Goal: Task Accomplishment & Management: Manage account settings

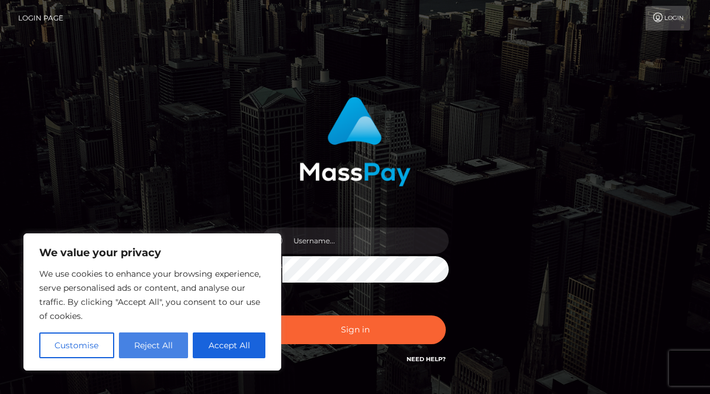
click at [161, 340] on button "Reject All" at bounding box center [154, 345] width 70 height 26
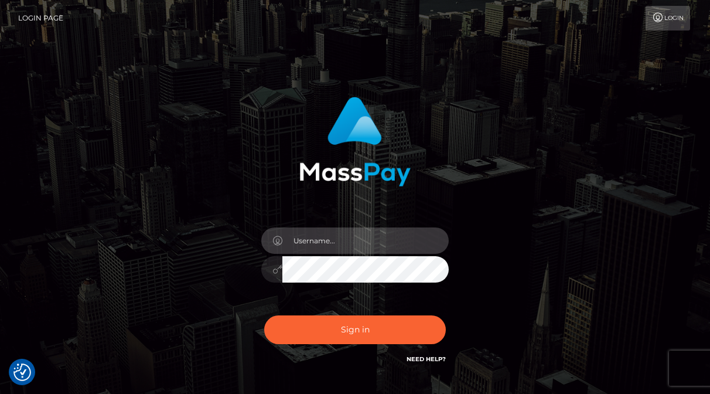
click at [331, 245] on input "text" at bounding box center [365, 240] width 166 height 26
type input "[EMAIL_ADDRESS][DOMAIN_NAME]"
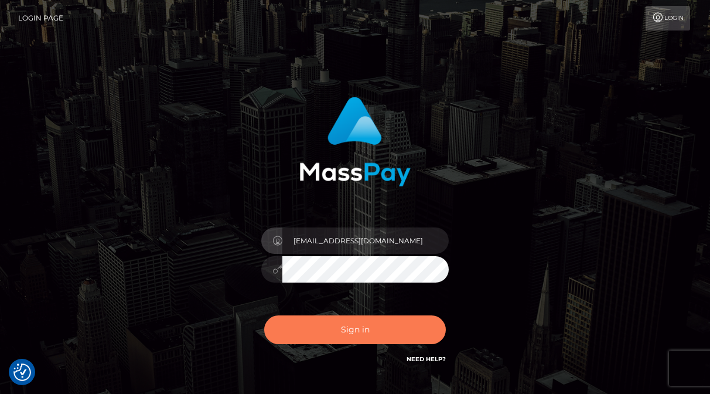
click at [377, 327] on button "Sign in" at bounding box center [355, 329] width 182 height 29
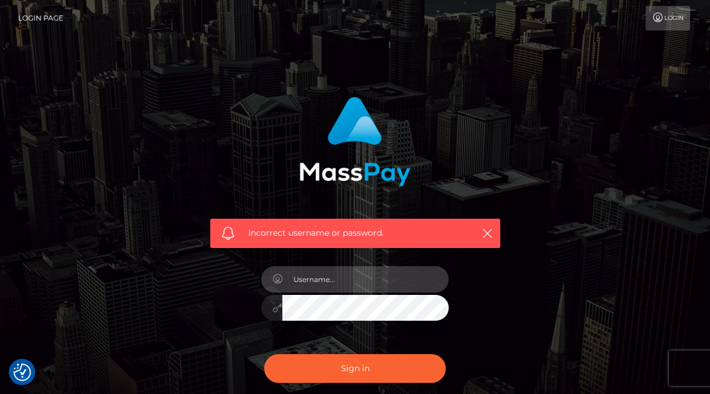
click at [314, 284] on input "text" at bounding box center [365, 279] width 166 height 26
type input "[EMAIL_ADDRESS][DOMAIN_NAME]"
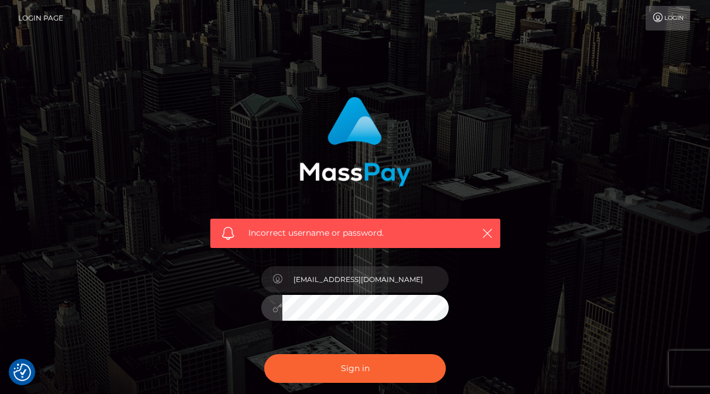
click at [227, 286] on div "Incorrect username or password. markdevlinuk@gmail.com" at bounding box center [356, 250] width 308 height 325
click at [269, 305] on div at bounding box center [354, 306] width 187 height 23
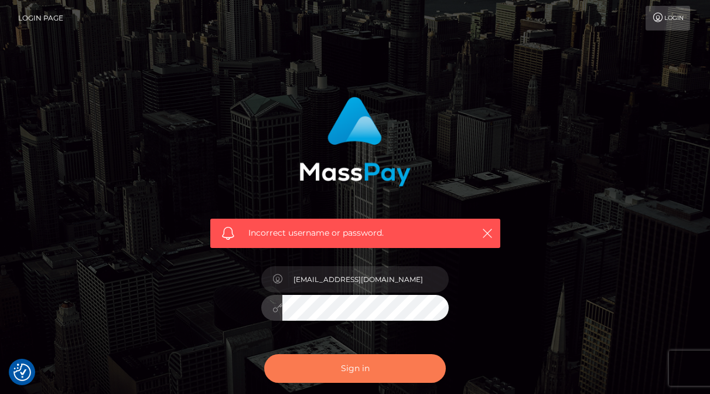
click at [316, 368] on button "Sign in" at bounding box center [355, 368] width 182 height 29
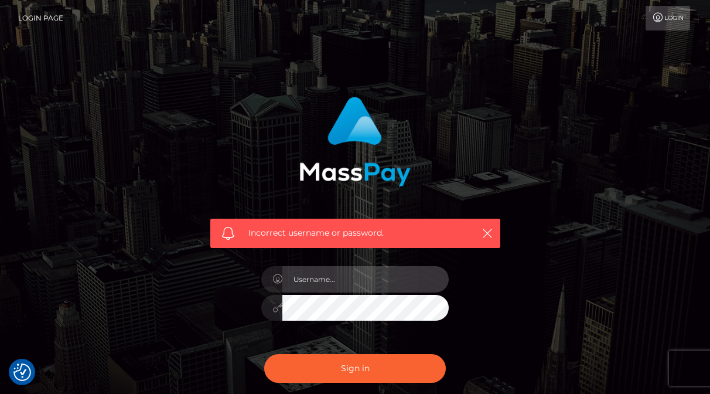
click at [330, 284] on input "text" at bounding box center [365, 279] width 166 height 26
type input "[EMAIL_ADDRESS][DOMAIN_NAME]"
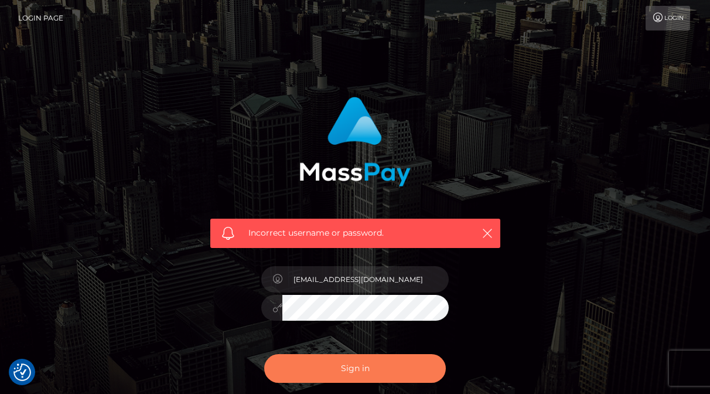
click at [310, 368] on button "Sign in" at bounding box center [355, 368] width 182 height 29
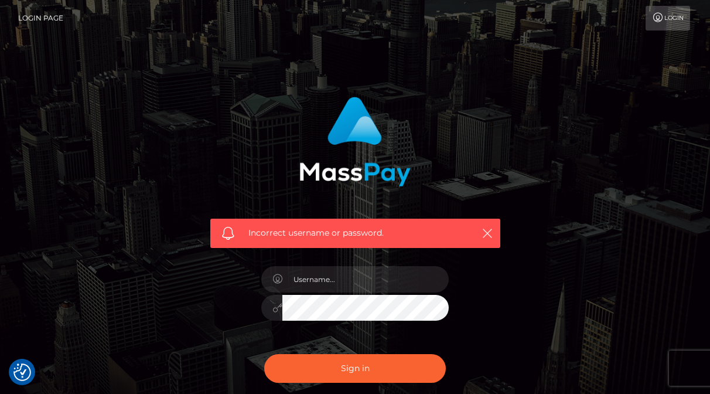
click at [666, 18] on link "Login" at bounding box center [668, 18] width 45 height 25
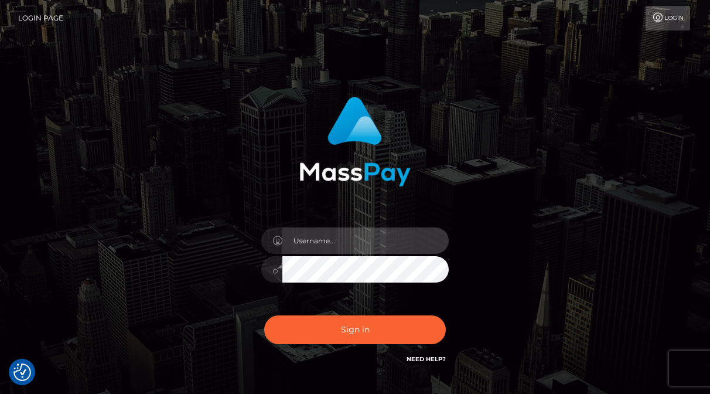
click at [326, 244] on input "text" at bounding box center [365, 240] width 166 height 26
type input "[EMAIL_ADDRESS][DOMAIN_NAME]"
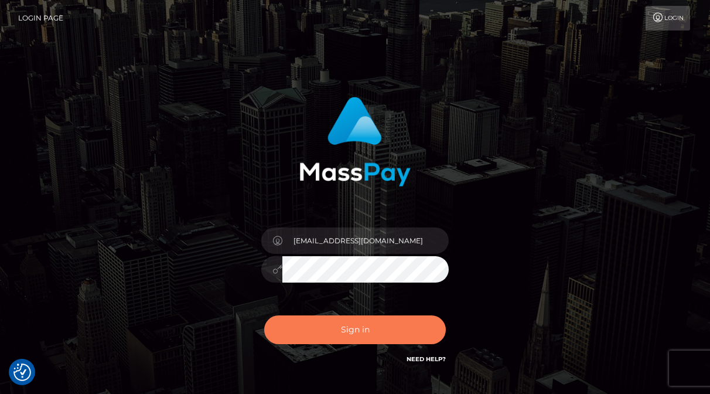
click at [330, 338] on button "Sign in" at bounding box center [355, 329] width 182 height 29
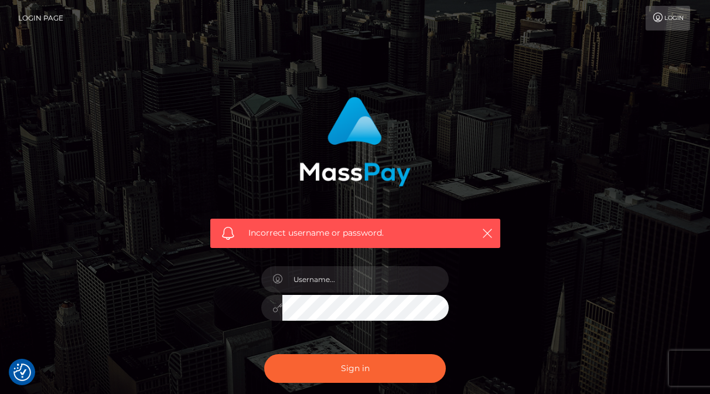
scroll to position [119, 0]
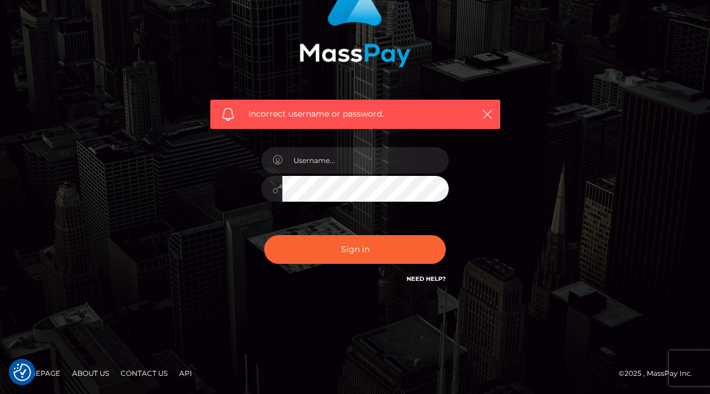
click at [416, 277] on link "Need Help?" at bounding box center [426, 279] width 39 height 8
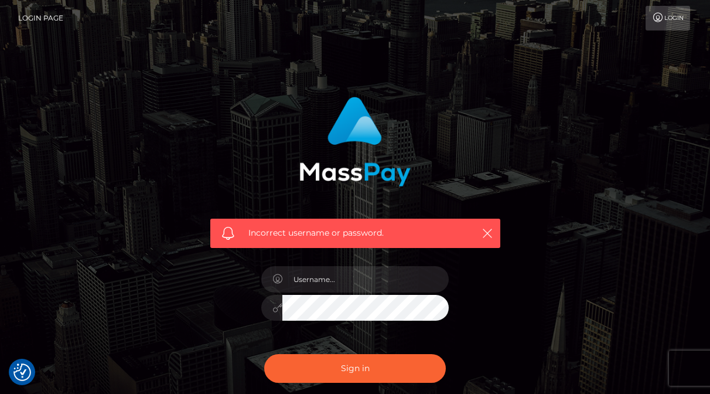
click at [50, 16] on link "Login Page" at bounding box center [40, 18] width 45 height 25
